Goal: Contribute content: Contribute content

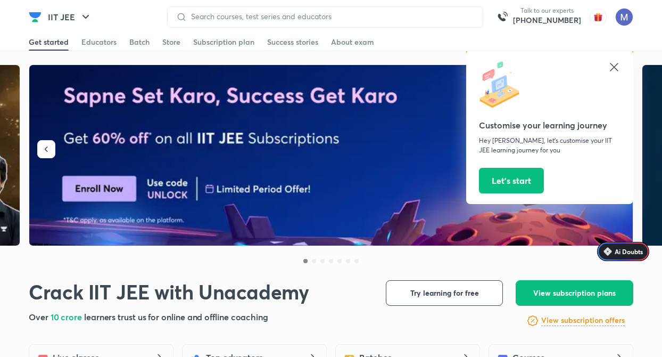
click at [609, 64] on icon at bounding box center [614, 67] width 13 height 13
click at [616, 65] on icon at bounding box center [614, 67] width 8 height 8
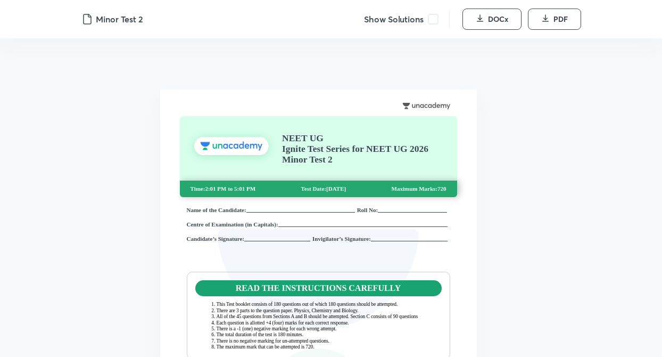
click at [431, 20] on span at bounding box center [433, 19] width 11 height 11
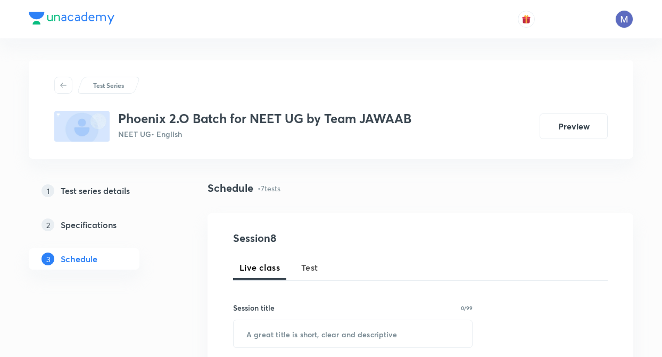
scroll to position [996, 0]
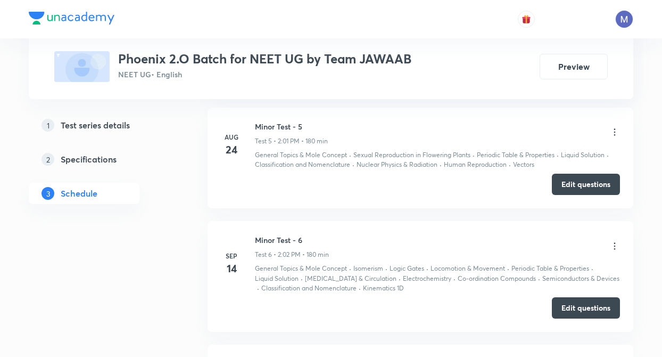
click at [580, 297] on button "Edit questions" at bounding box center [586, 307] width 68 height 21
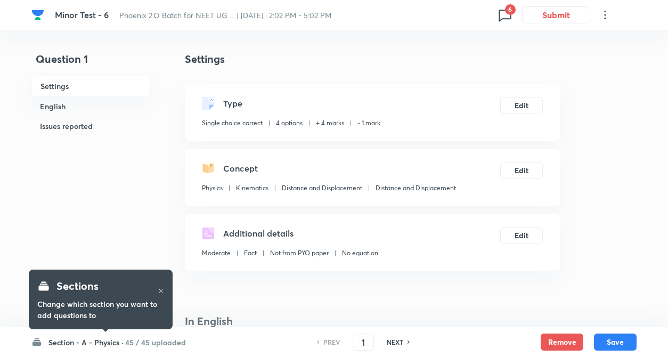
checkbox input "true"
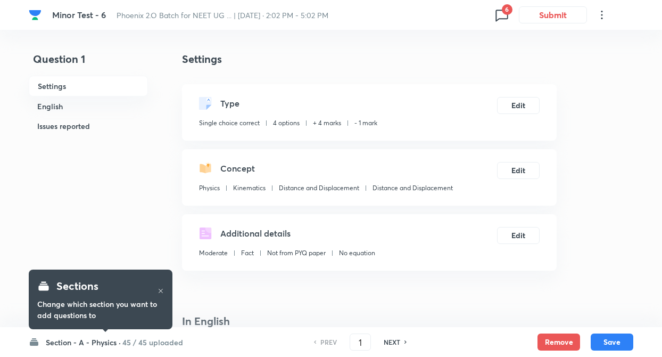
click at [498, 15] on icon at bounding box center [502, 14] width 17 height 17
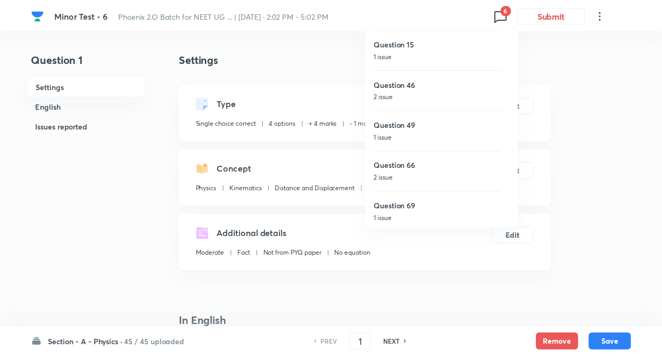
scroll to position [44, 0]
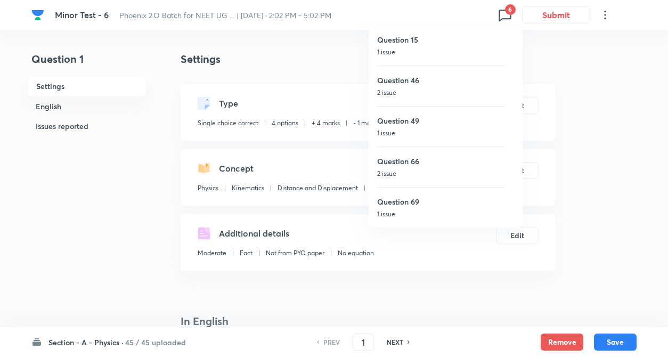
click at [408, 89] on p "2 issue" at bounding box center [441, 93] width 128 height 10
type input "46"
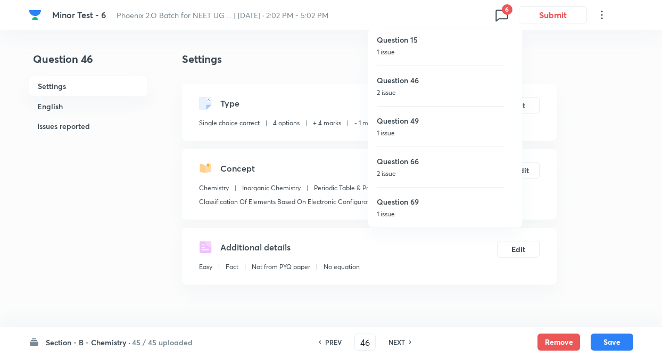
checkbox input "true"
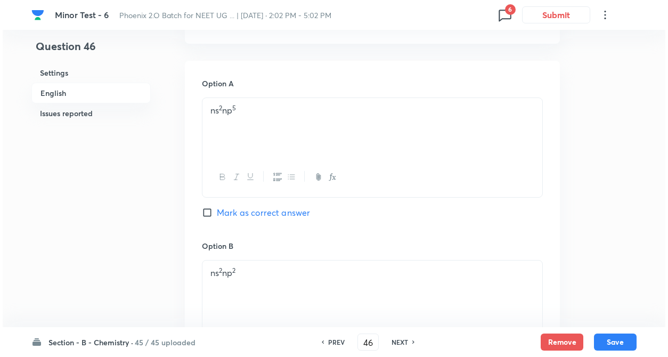
scroll to position [447, 0]
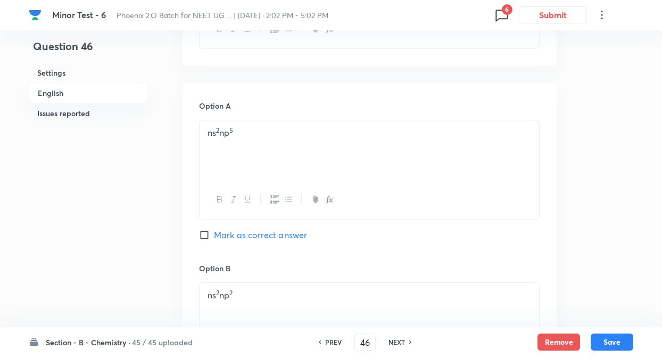
click at [505, 19] on icon at bounding box center [502, 16] width 12 height 12
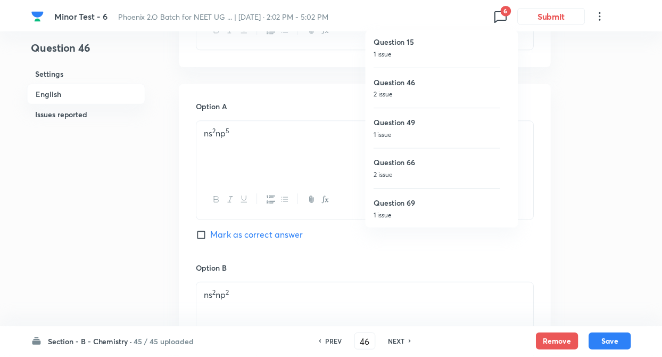
scroll to position [44, 0]
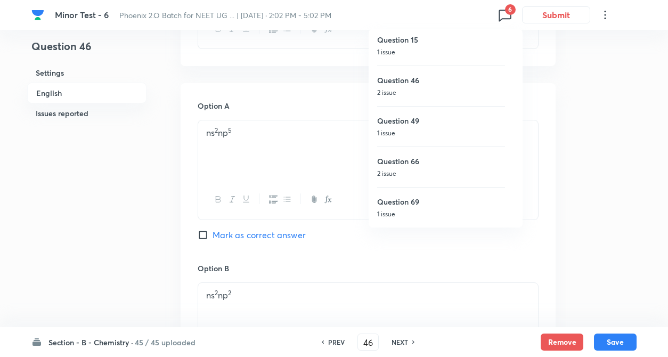
click at [548, 155] on div at bounding box center [334, 178] width 668 height 357
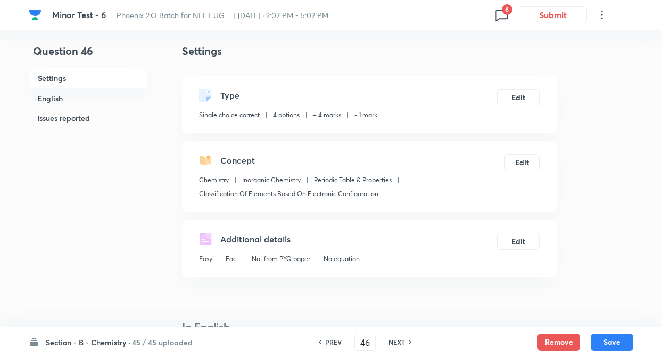
scroll to position [0, 0]
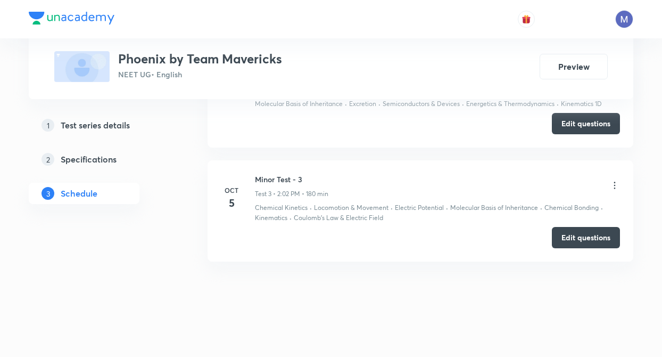
scroll to position [691, 0]
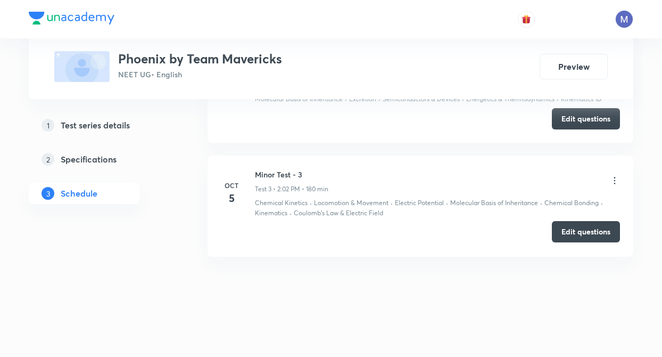
click at [578, 231] on button "Edit questions" at bounding box center [586, 231] width 68 height 21
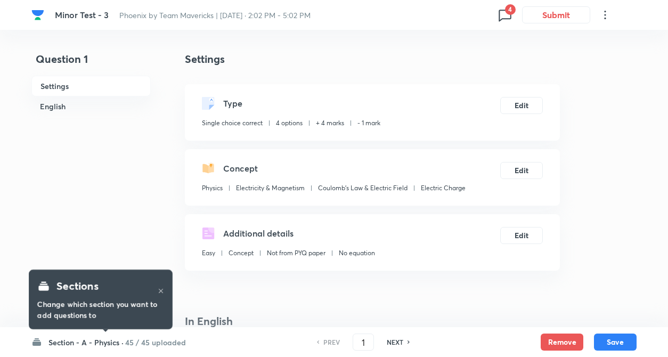
checkbox input "true"
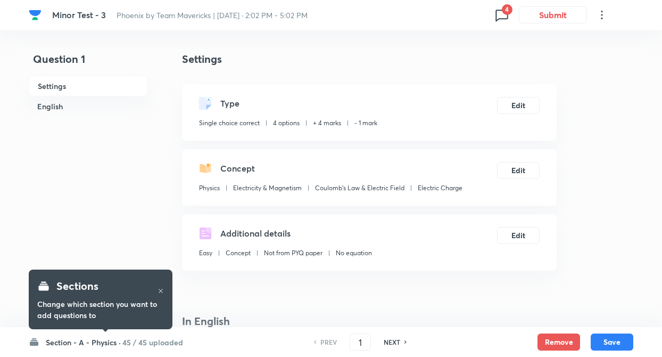
click at [502, 14] on icon at bounding box center [502, 14] width 17 height 17
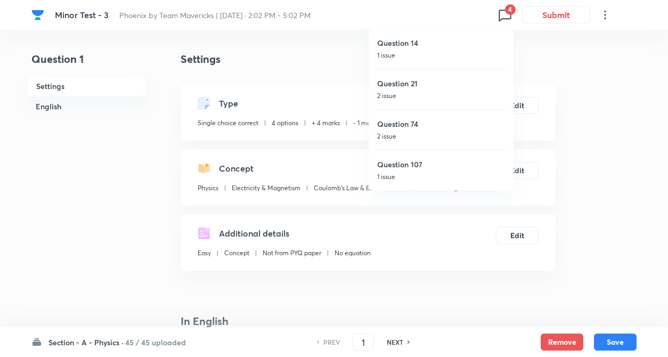
drag, startPoint x: 403, startPoint y: 132, endPoint x: 240, endPoint y: 165, distance: 166.9
click at [403, 132] on p "2 issue" at bounding box center [441, 137] width 128 height 10
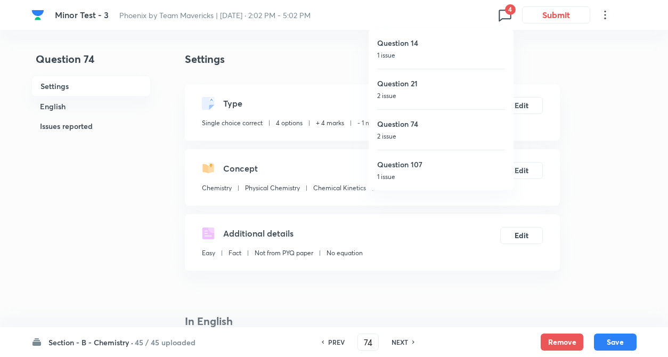
type input "74"
checkbox input "false"
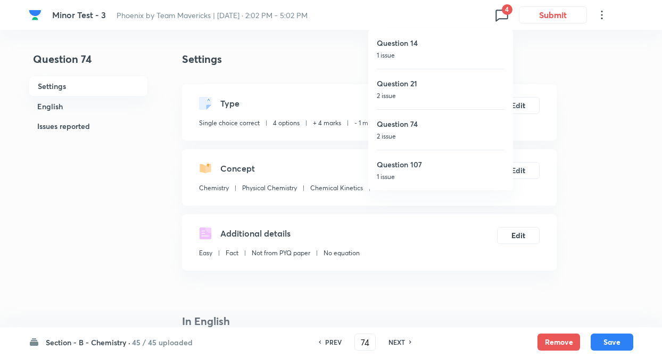
checkbox input "true"
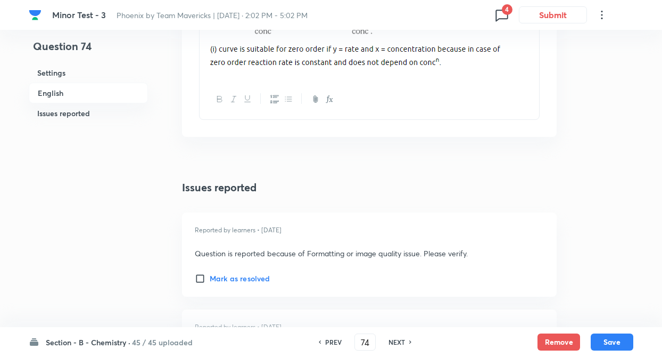
scroll to position [1384, 0]
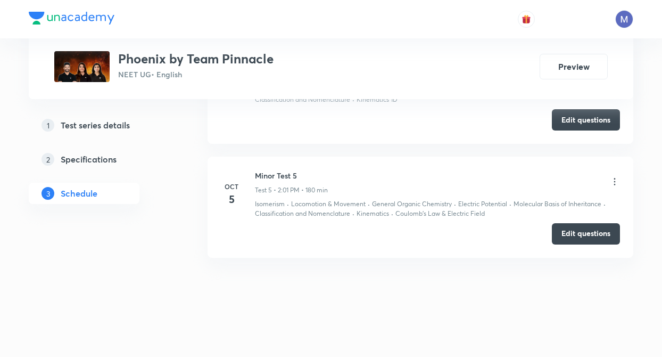
scroll to position [938, 0]
click at [600, 230] on button "Edit questions" at bounding box center [586, 231] width 68 height 21
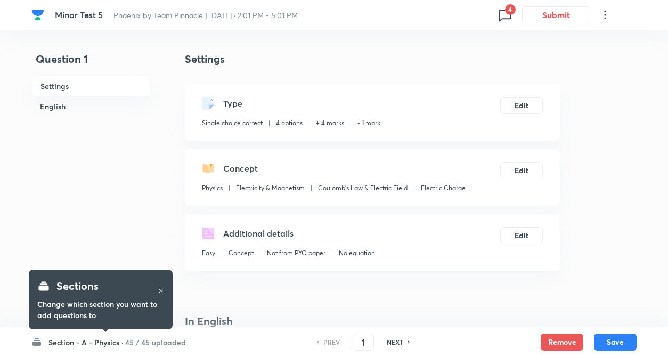
checkbox input "true"
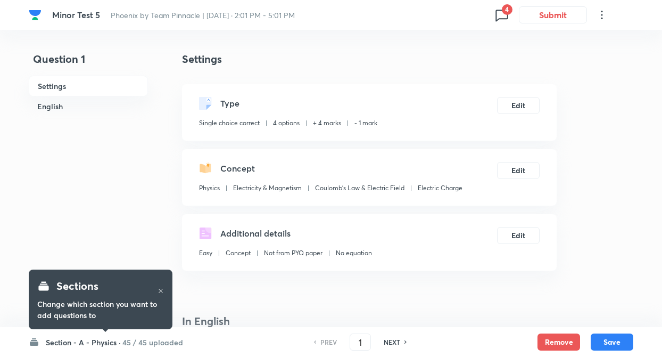
click at [498, 16] on icon at bounding box center [502, 14] width 17 height 17
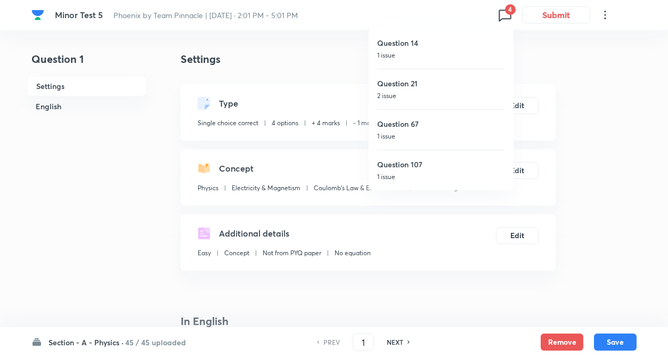
click at [395, 142] on div "Question 67 1 issue" at bounding box center [441, 129] width 128 height 40
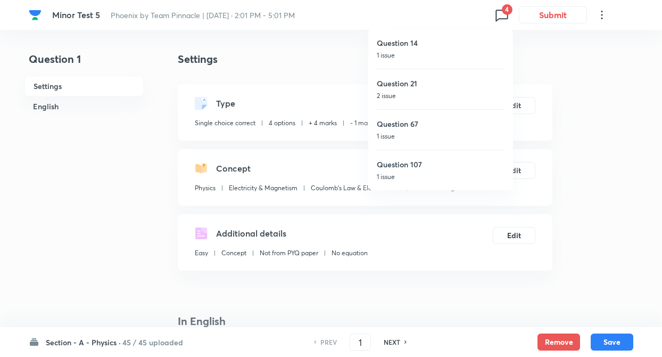
type input "67"
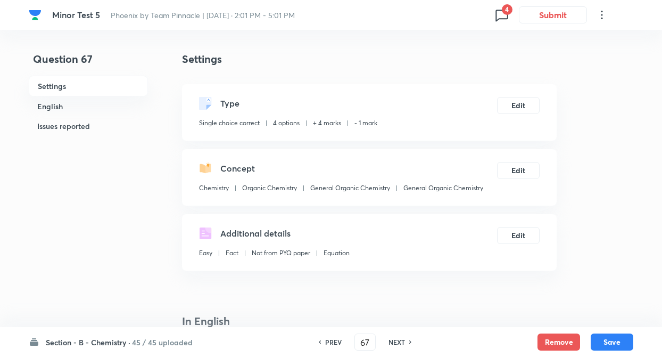
checkbox input "true"
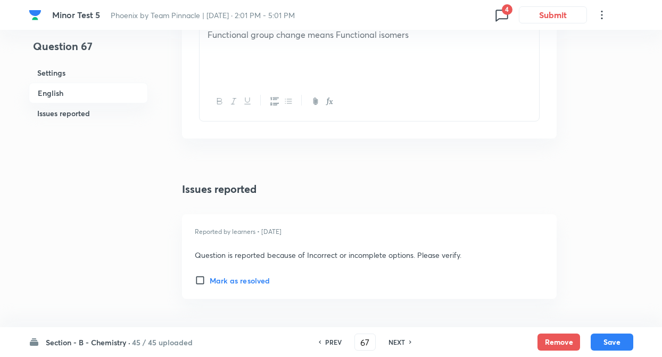
scroll to position [1315, 0]
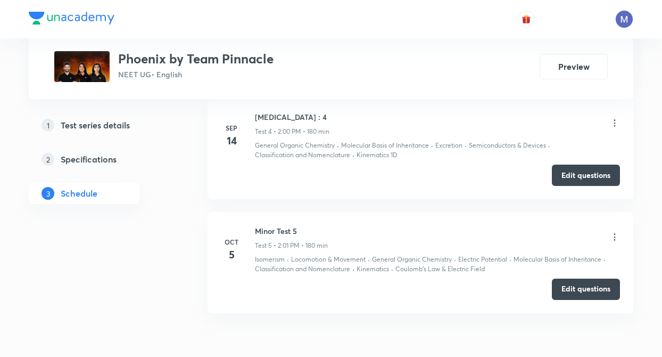
scroll to position [853, 0]
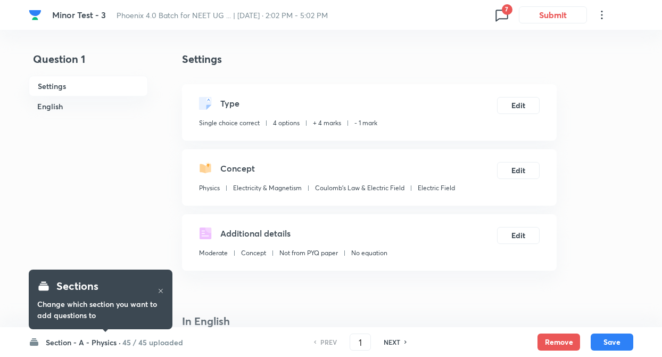
checkbox input "true"
click at [503, 11] on span "7" at bounding box center [507, 9] width 11 height 11
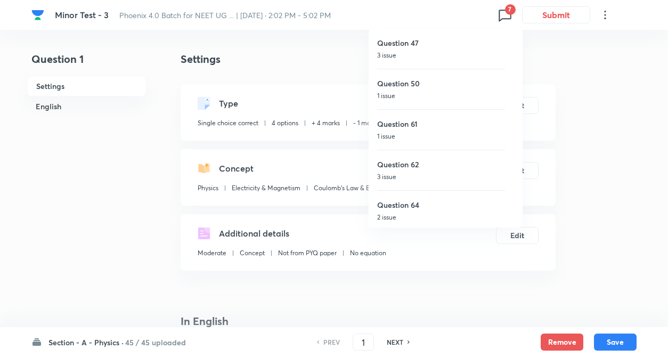
click at [437, 58] on p "3 issue" at bounding box center [441, 56] width 128 height 10
type input "47"
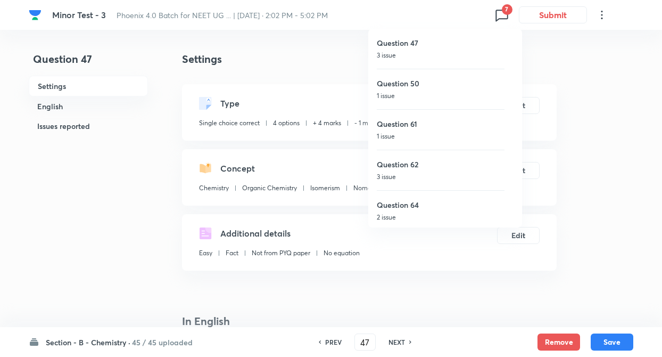
checkbox input "false"
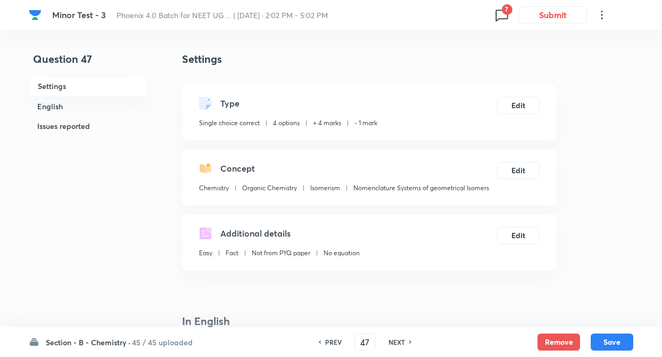
checkbox input "true"
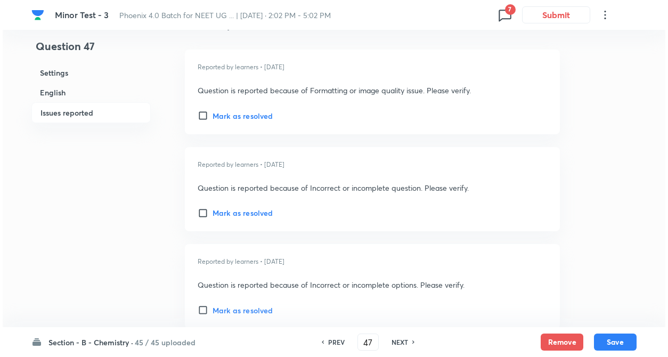
scroll to position [1427, 0]
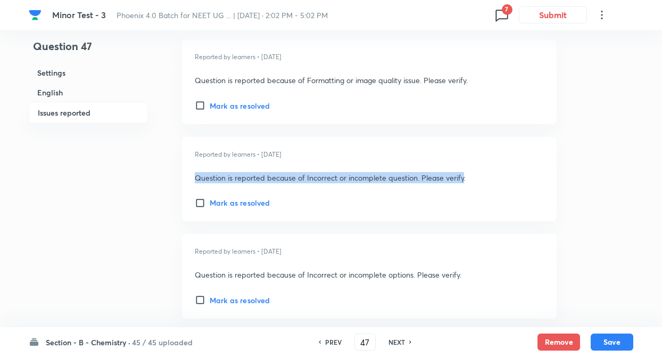
drag, startPoint x: 193, startPoint y: 178, endPoint x: 464, endPoint y: 179, distance: 271.0
click at [464, 179] on div "Reported by learners • 1 day ago Question is reported because of Incorrect or i…" at bounding box center [369, 179] width 375 height 85
click at [421, 166] on div "Reported by learners • 1 day ago Question is reported because of Incorrect or i…" at bounding box center [369, 179] width 375 height 85
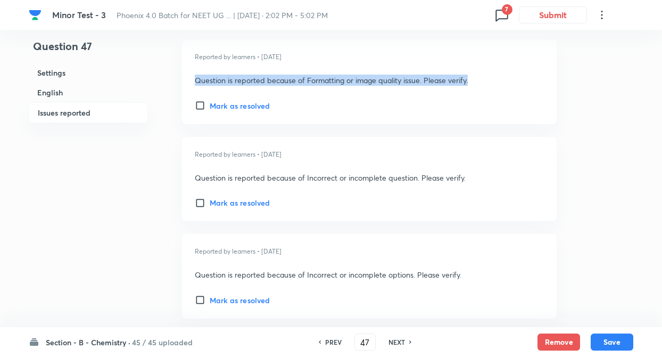
drag, startPoint x: 194, startPoint y: 78, endPoint x: 473, endPoint y: 80, distance: 278.5
click at [473, 80] on div "Reported by learners • 1 day ago Question is reported because of Formatting or …" at bounding box center [369, 81] width 375 height 85
copy p "Question is reported because of Formatting or image quality issue. Please verif…"
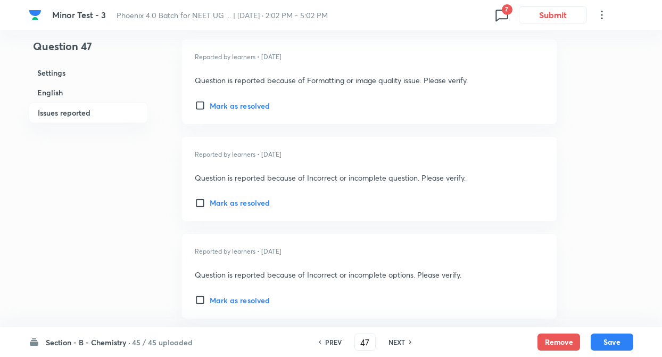
click at [502, 6] on icon at bounding box center [502, 14] width 17 height 17
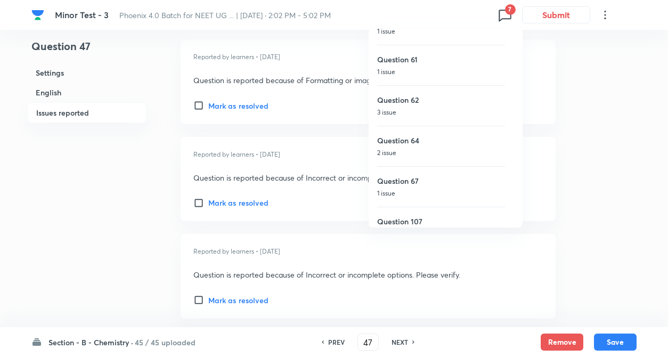
scroll to position [63, 0]
click at [405, 185] on h6 "Question 67" at bounding box center [441, 182] width 128 height 11
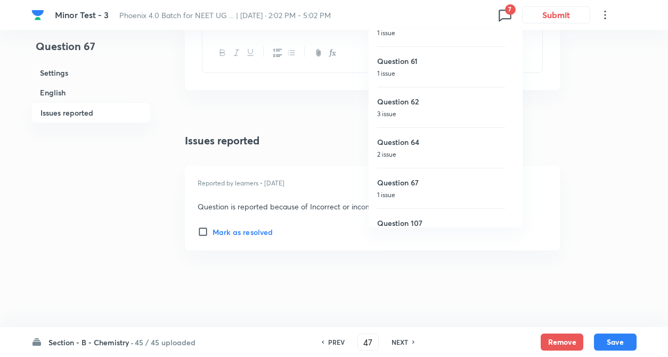
type input "67"
checkbox input "false"
checkbox input "true"
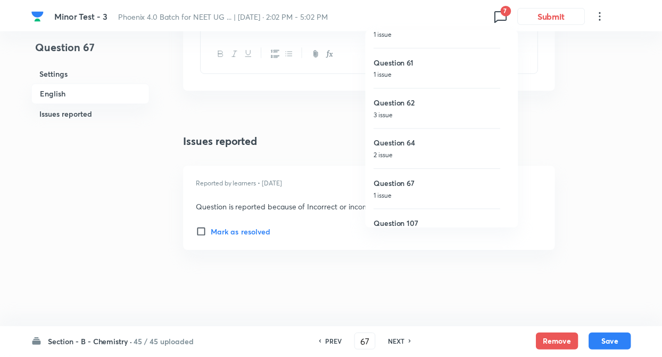
scroll to position [1272, 0]
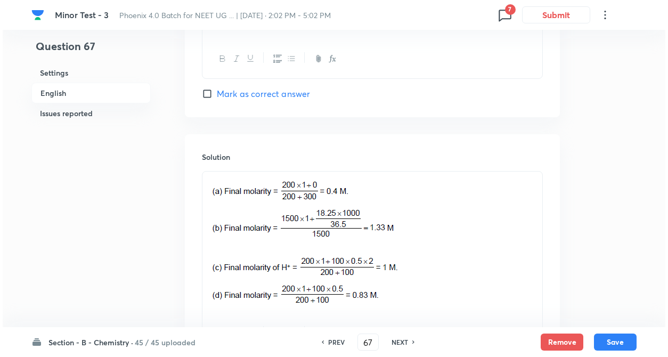
scroll to position [1056, 0]
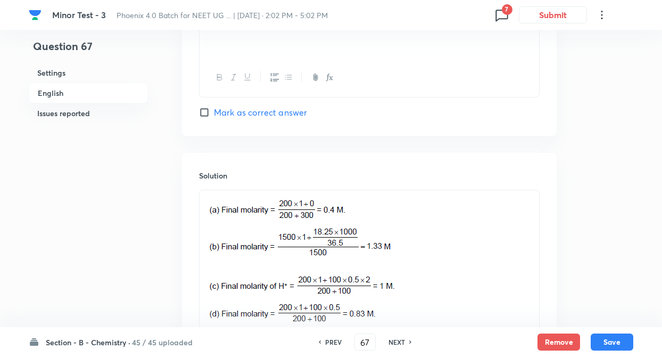
click at [507, 14] on span "7" at bounding box center [507, 9] width 11 height 11
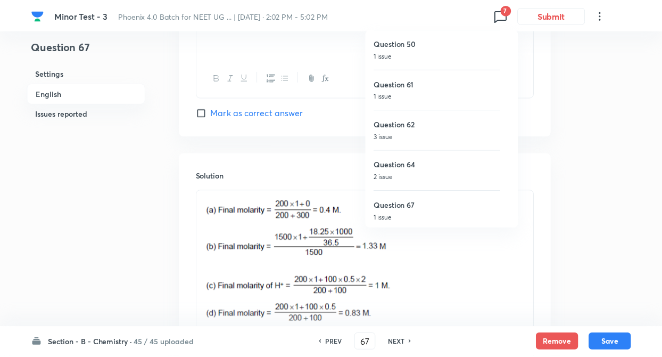
scroll to position [43, 0]
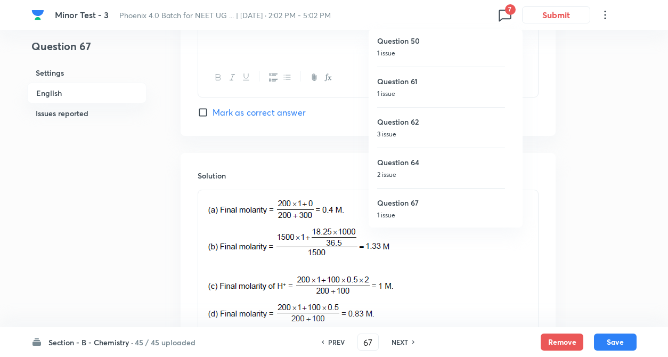
click at [417, 167] on h6 "Question 64" at bounding box center [441, 162] width 128 height 11
type input "64"
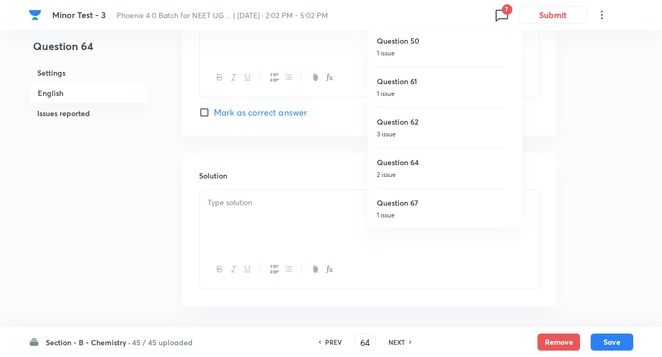
checkbox input "true"
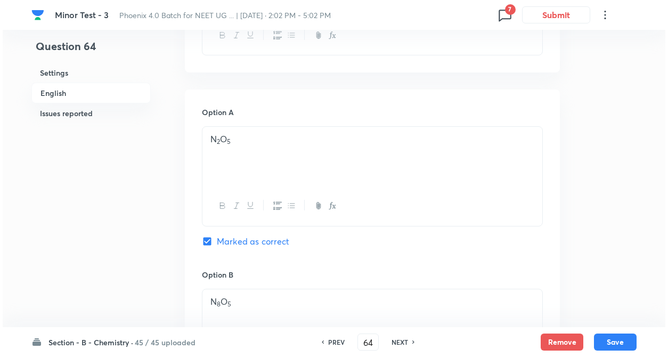
scroll to position [396, 0]
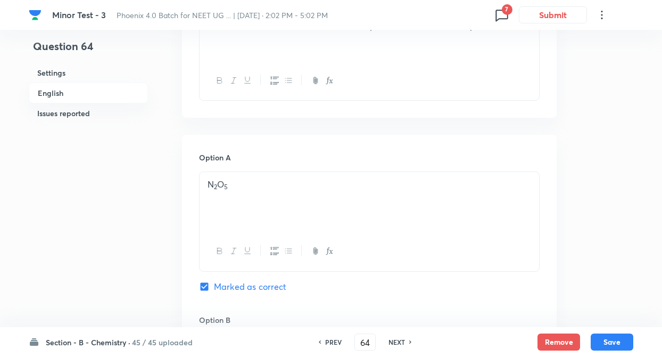
click at [500, 15] on icon at bounding box center [502, 14] width 17 height 17
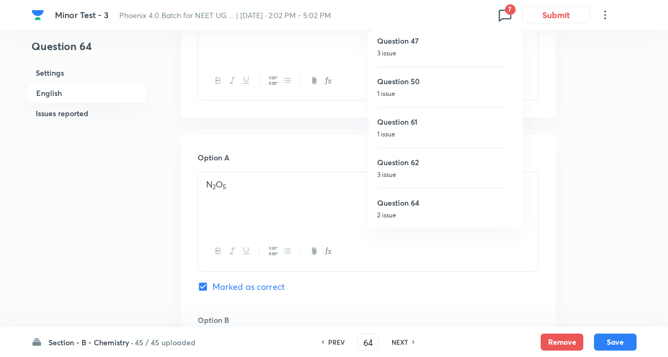
scroll to position [0, 0]
click at [154, 200] on div at bounding box center [334, 178] width 668 height 357
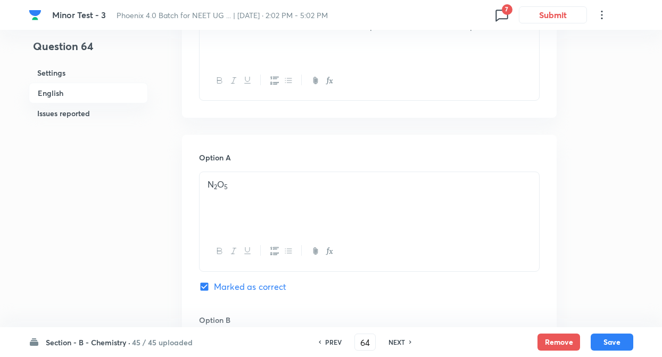
click at [505, 11] on span "7" at bounding box center [507, 9] width 11 height 11
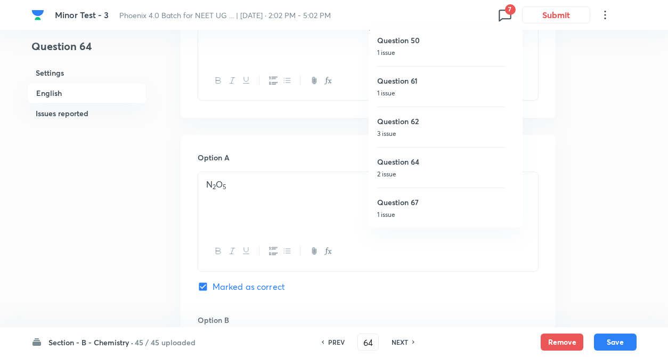
scroll to position [42, 0]
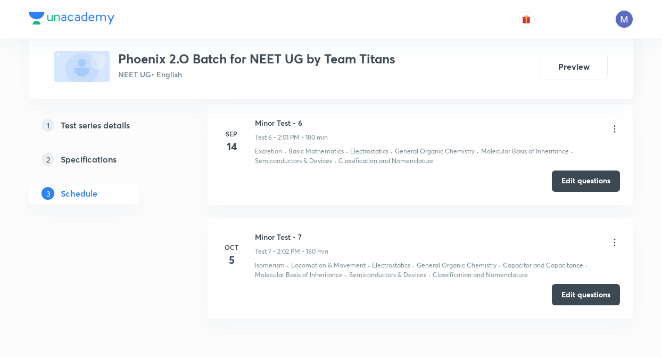
scroll to position [1101, 0]
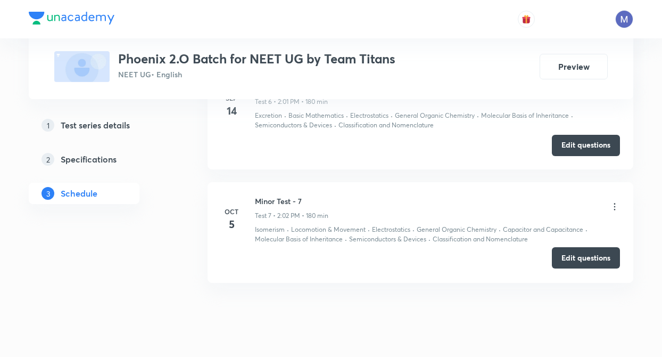
click at [577, 259] on button "Edit questions" at bounding box center [586, 257] width 68 height 21
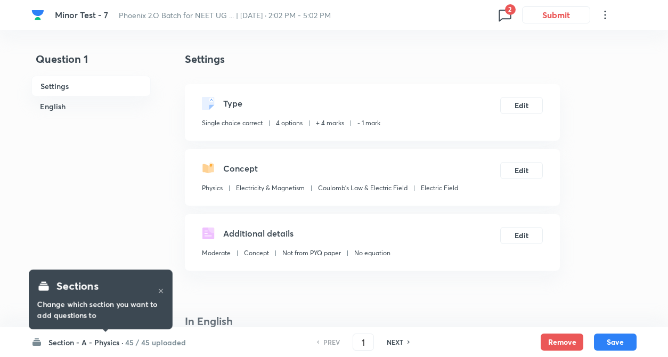
checkbox input "true"
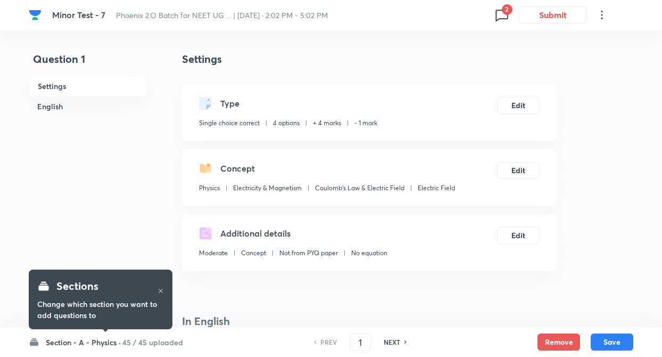
click at [499, 14] on icon at bounding box center [502, 14] width 17 height 17
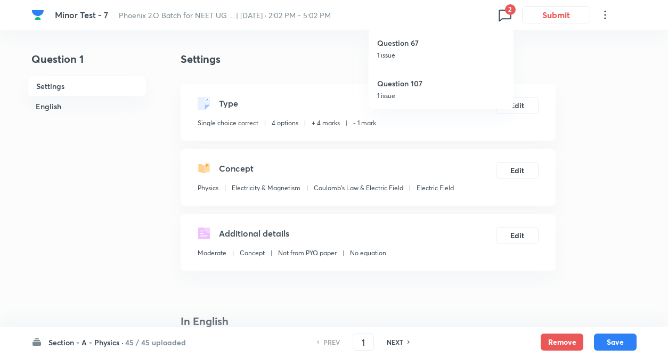
click at [389, 56] on p "1 issue" at bounding box center [441, 56] width 128 height 10
type input "67"
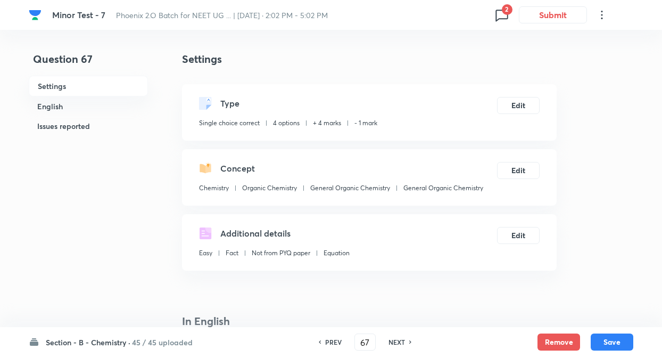
checkbox input "true"
click at [116, 340] on h6 "Section - B - Chemistry ·" at bounding box center [88, 342] width 85 height 11
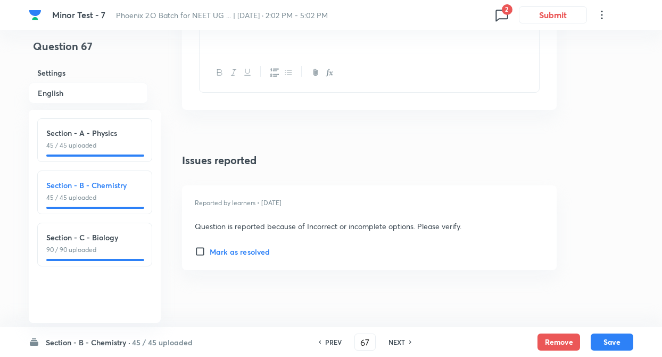
scroll to position [1294, 0]
click at [93, 339] on h6 "Section - B - Chemistry ·" at bounding box center [88, 342] width 85 height 11
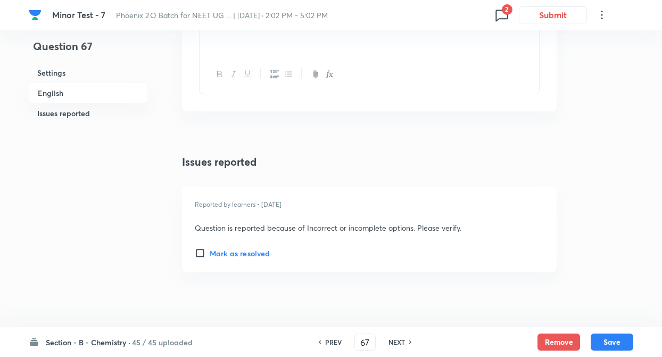
click at [550, 262] on div "Reported by learners • 7 months ago Question is reported because of Incorrect o…" at bounding box center [369, 229] width 375 height 85
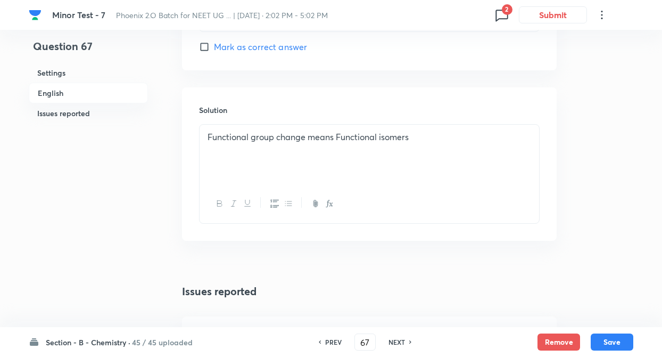
scroll to position [1209, 0]
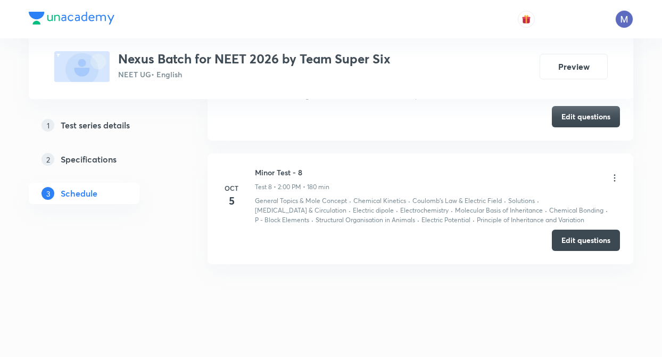
scroll to position [1283, 0]
click at [590, 249] on div "Edit questions" at bounding box center [420, 238] width 399 height 21
click at [579, 243] on button "Edit questions" at bounding box center [586, 237] width 68 height 21
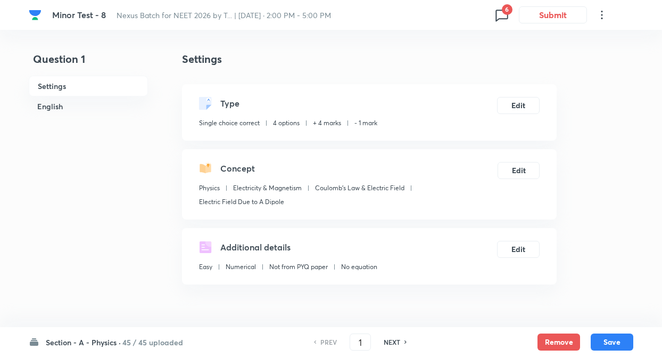
click at [100, 342] on h6 "Section - A - Physics ·" at bounding box center [83, 342] width 75 height 11
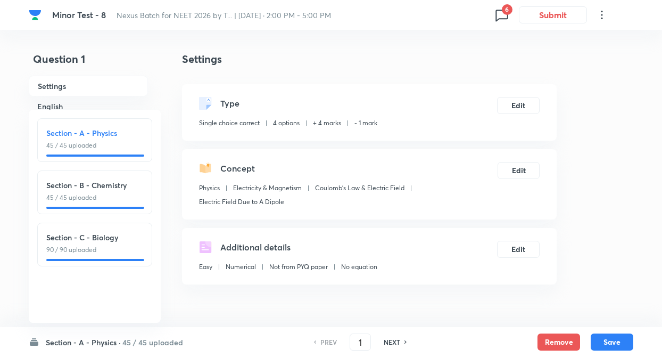
click at [502, 13] on icon at bounding box center [502, 14] width 17 height 17
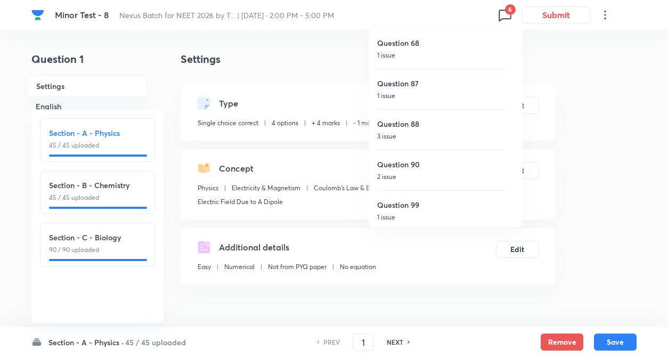
click at [411, 53] on p "1 issue" at bounding box center [441, 56] width 128 height 10
type input "68"
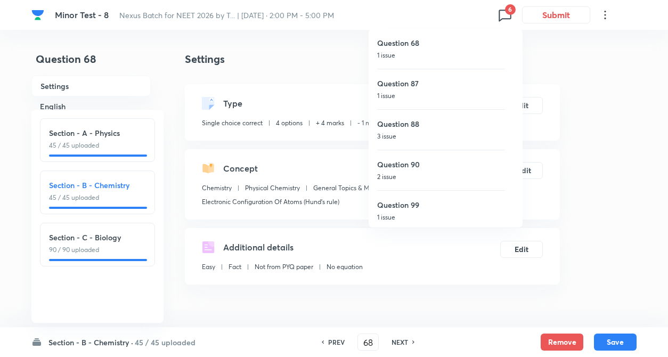
checkbox input "false"
checkbox input "true"
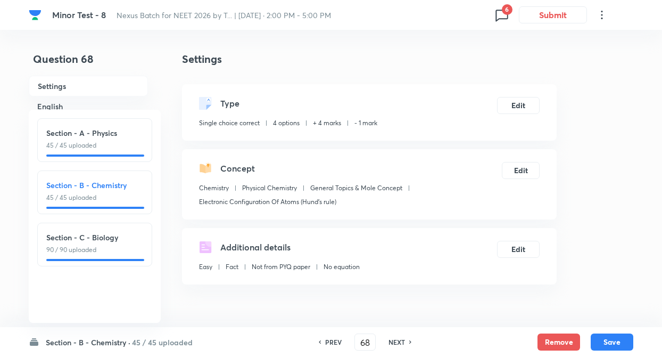
click at [71, 345] on h6 "Section - B - Chemistry ·" at bounding box center [88, 342] width 85 height 11
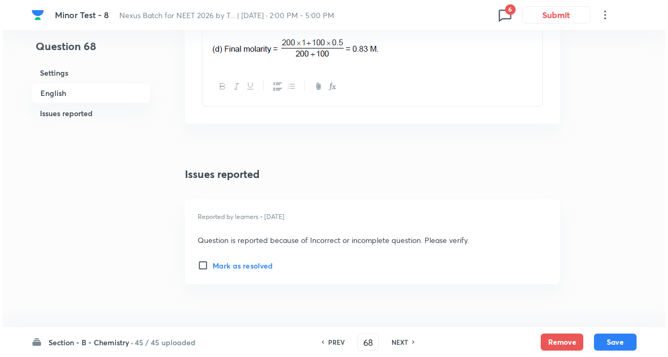
scroll to position [1354, 0]
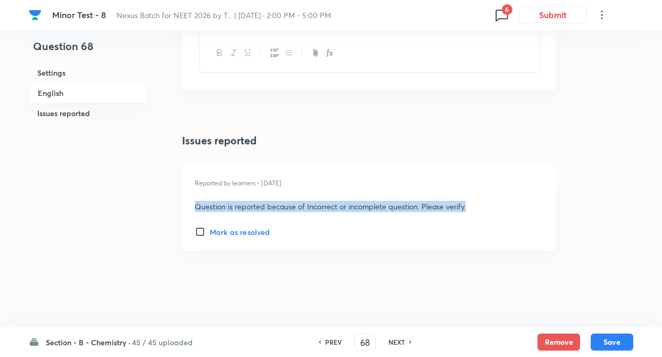
drag, startPoint x: 194, startPoint y: 205, endPoint x: 465, endPoint y: 209, distance: 271.6
click at [465, 209] on div "Reported by learners • [DATE] Question is reported because of Incorrect or inco…" at bounding box center [369, 208] width 375 height 85
copy p "Question is reported because of Incorrect or incomplete question. Please verify."
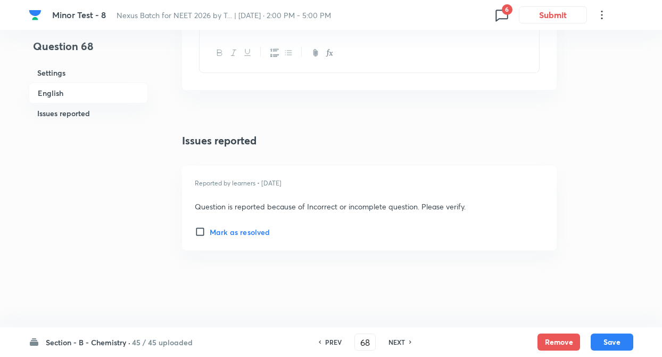
click at [506, 13] on span "6" at bounding box center [507, 9] width 11 height 11
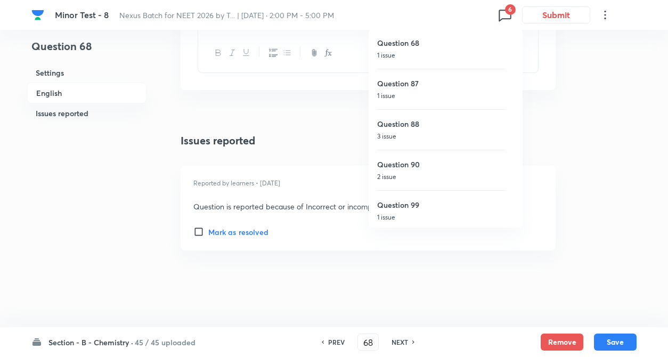
click at [426, 99] on p "1 issue" at bounding box center [441, 96] width 128 height 10
type input "87"
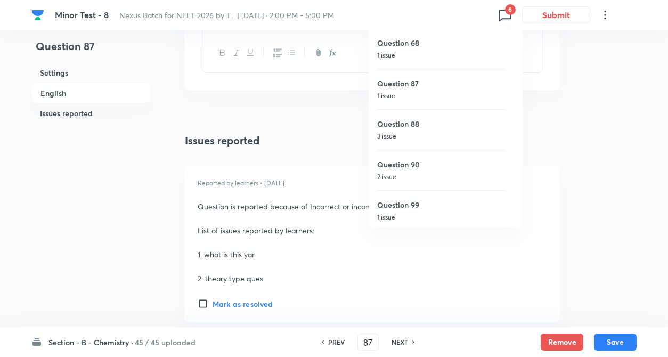
checkbox input "false"
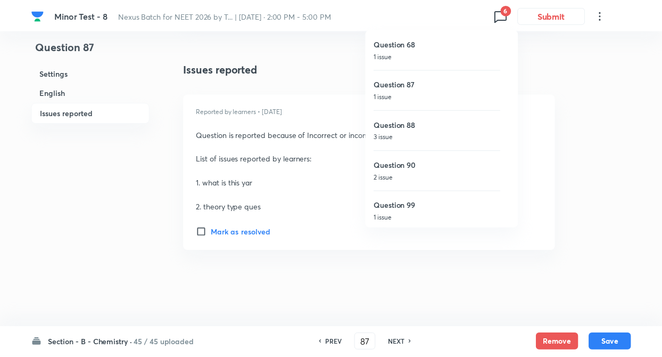
scroll to position [1344, 0]
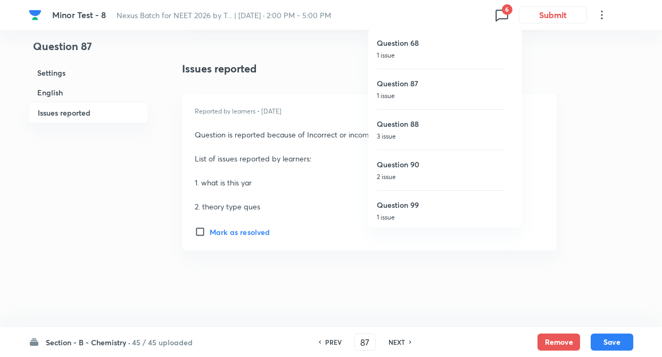
checkbox input "true"
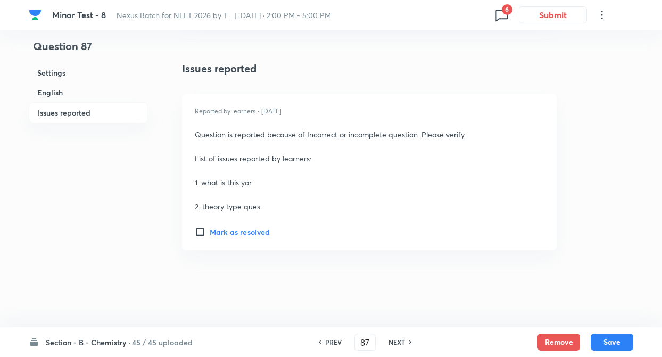
click at [499, 20] on icon at bounding box center [502, 14] width 17 height 17
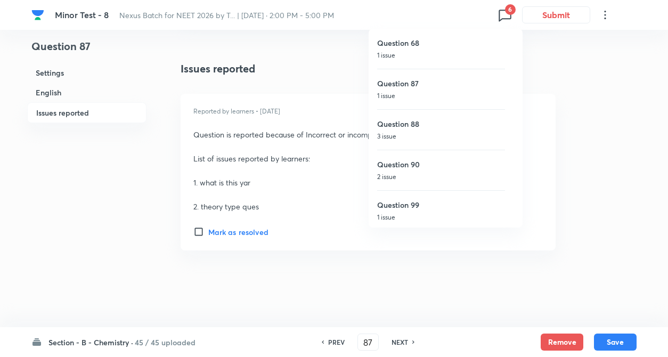
click at [408, 138] on p "3 issue" at bounding box center [441, 137] width 128 height 10
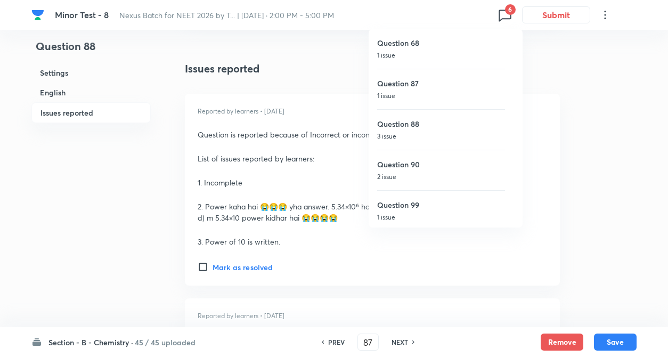
type input "88"
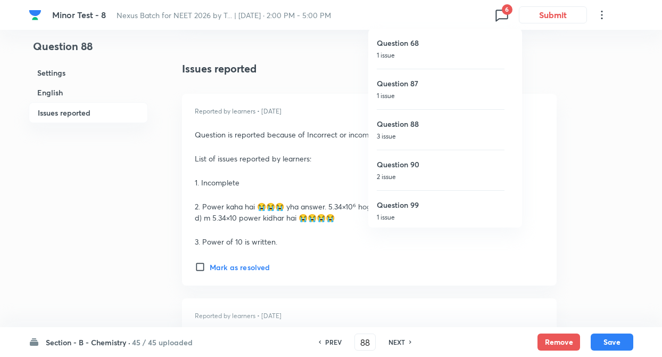
checkbox input "false"
checkbox input "true"
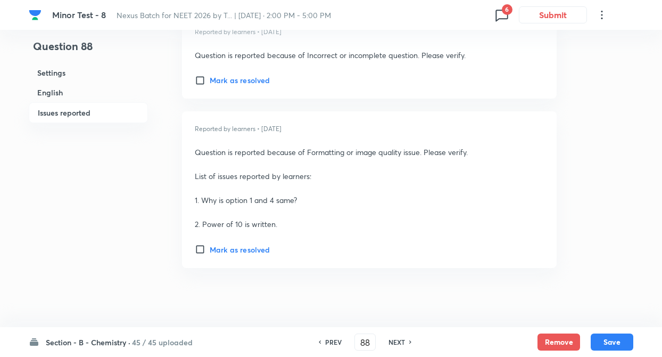
scroll to position [1703, 0]
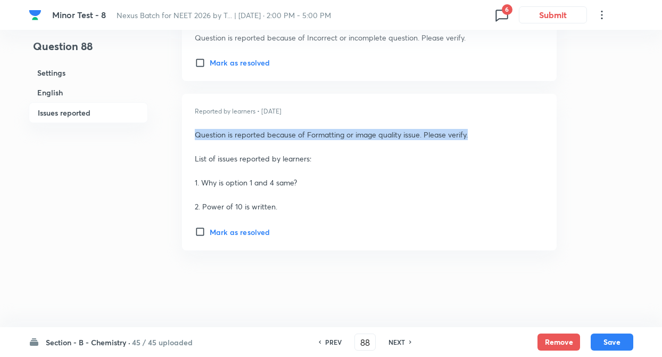
drag, startPoint x: 195, startPoint y: 133, endPoint x: 473, endPoint y: 137, distance: 277.5
click at [473, 137] on p "Question is reported because of Formatting or image quality issue. Please verif…" at bounding box center [347, 134] width 305 height 11
copy p "Question is reported because of Formatting or image quality issue. Please verif…"
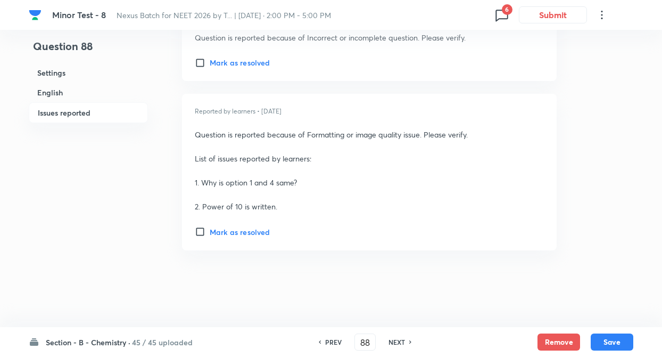
click at [501, 20] on icon at bounding box center [502, 14] width 17 height 17
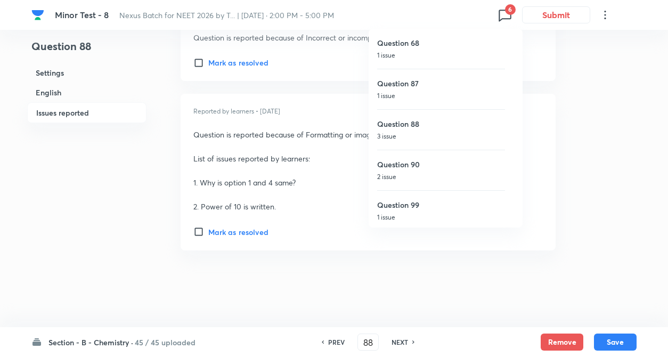
click at [507, 18] on div at bounding box center [334, 178] width 668 height 357
